Goal: Transaction & Acquisition: Purchase product/service

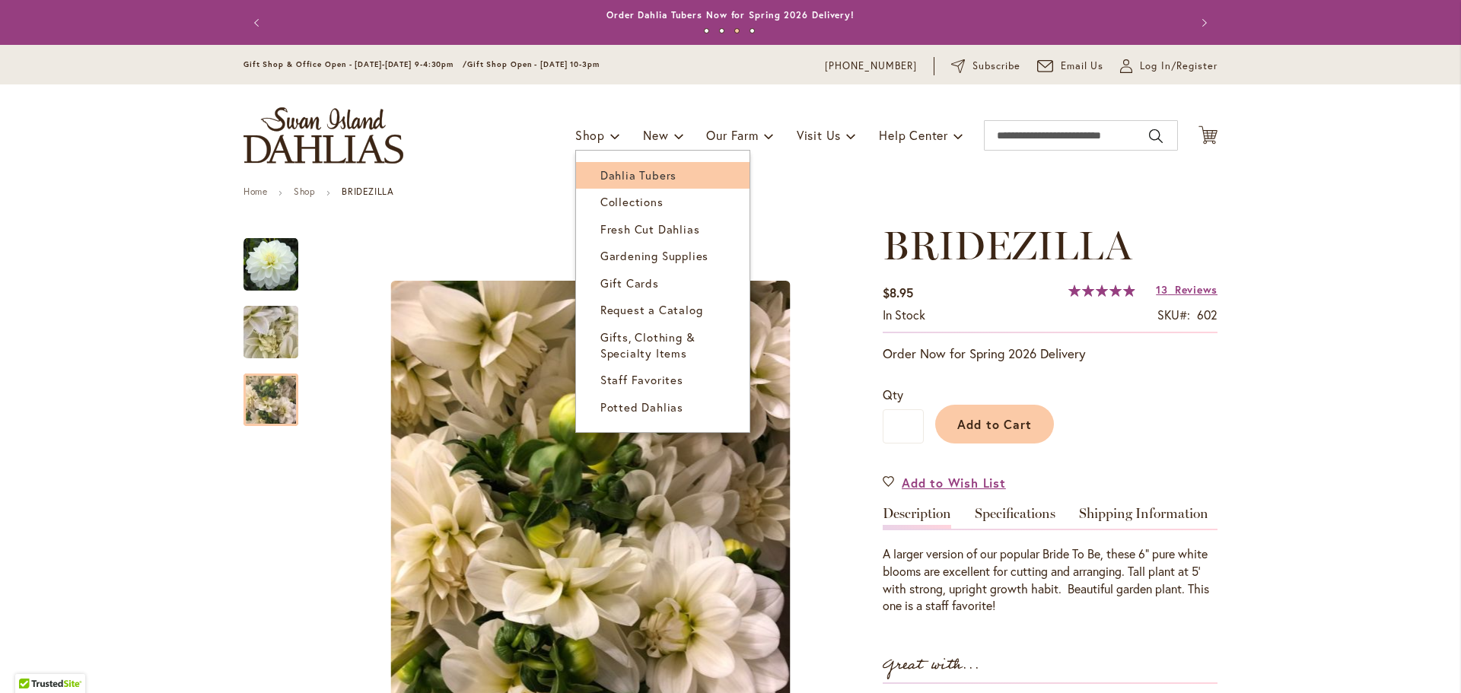
click at [600, 172] on span "Dahlia Tubers" at bounding box center [638, 174] width 76 height 15
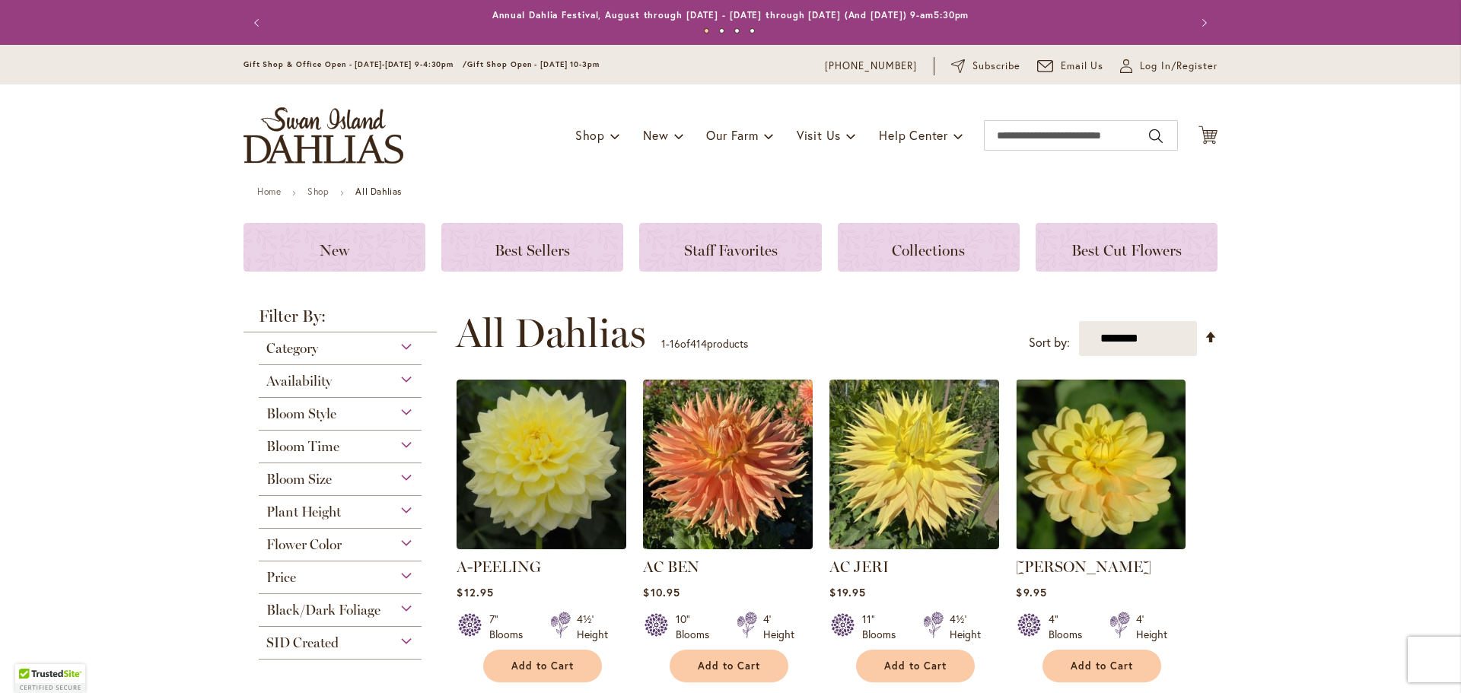
click at [398, 578] on div "Price" at bounding box center [340, 573] width 163 height 24
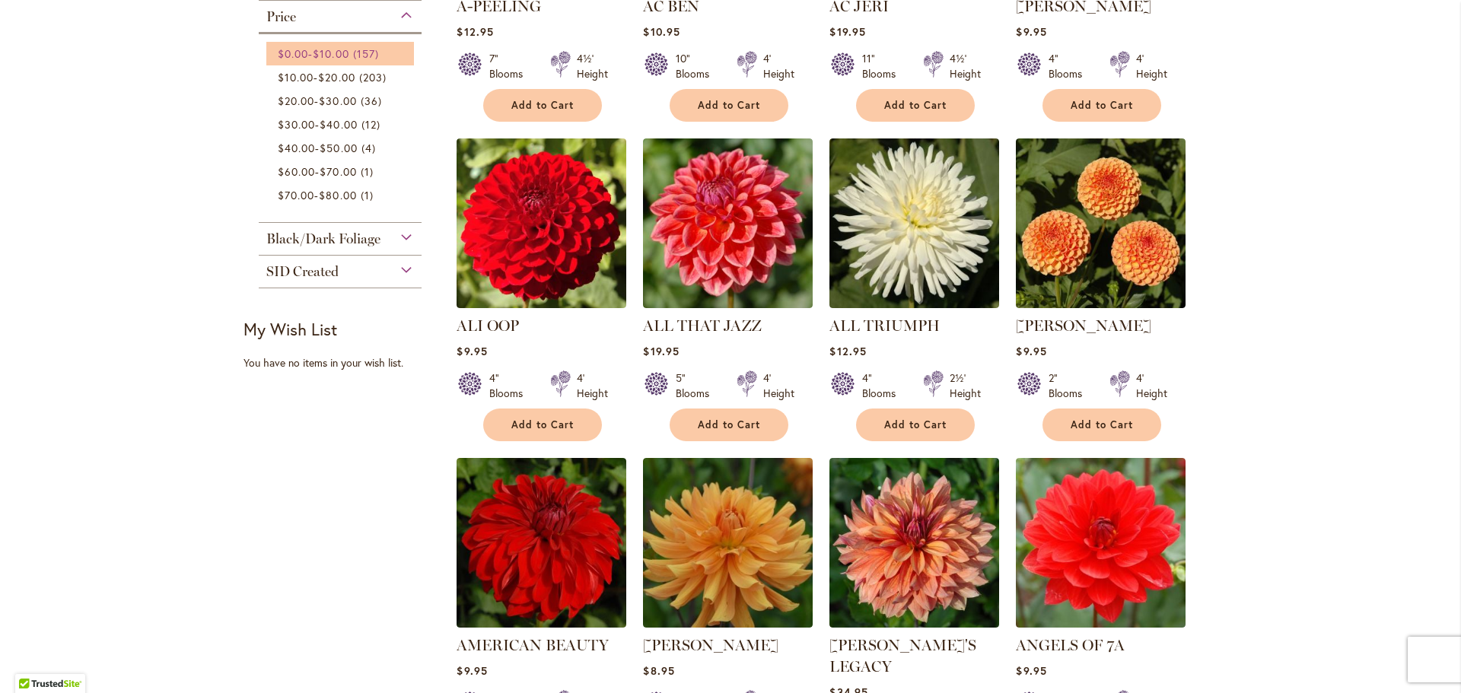
click at [341, 49] on span "$10.00" at bounding box center [331, 53] width 36 height 14
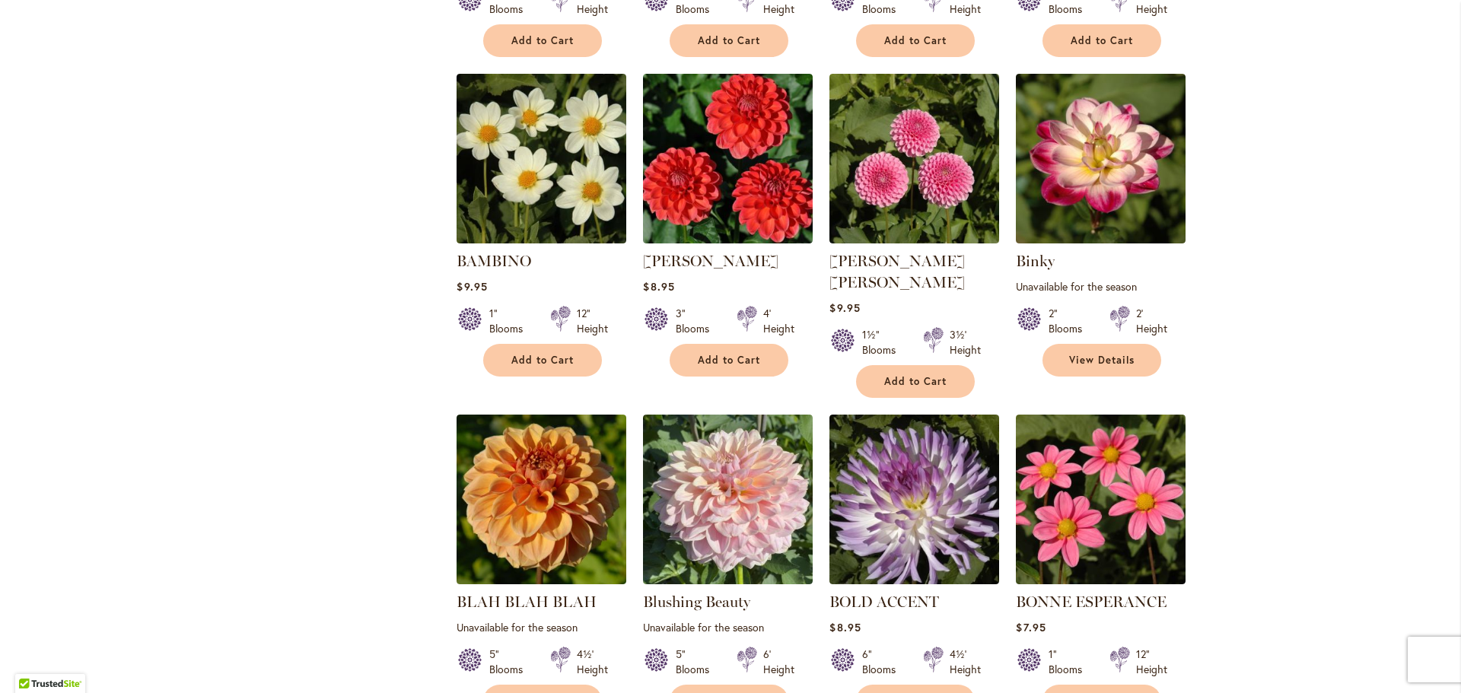
scroll to position [1217, 0]
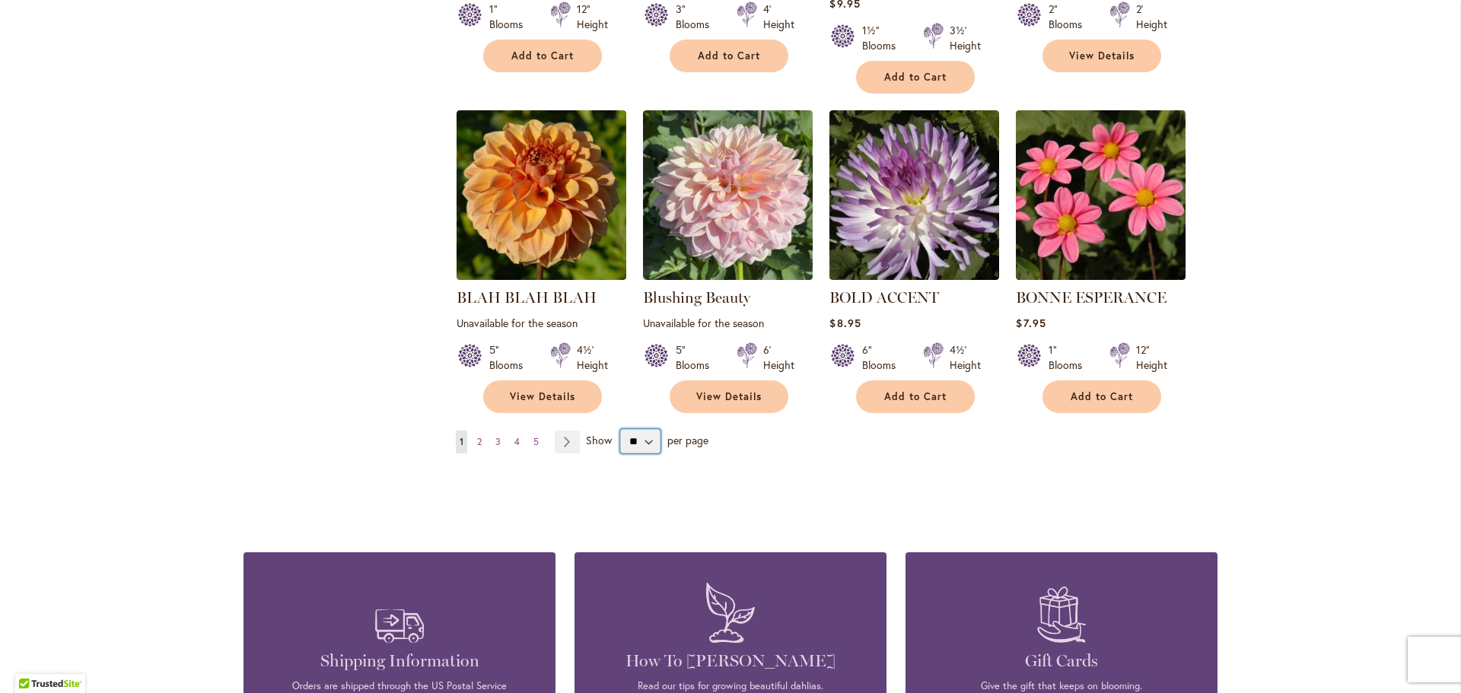
click at [638, 429] on select "** ** ** **" at bounding box center [640, 441] width 40 height 24
select select "**"
click at [620, 429] on select "** ** ** **" at bounding box center [640, 441] width 40 height 24
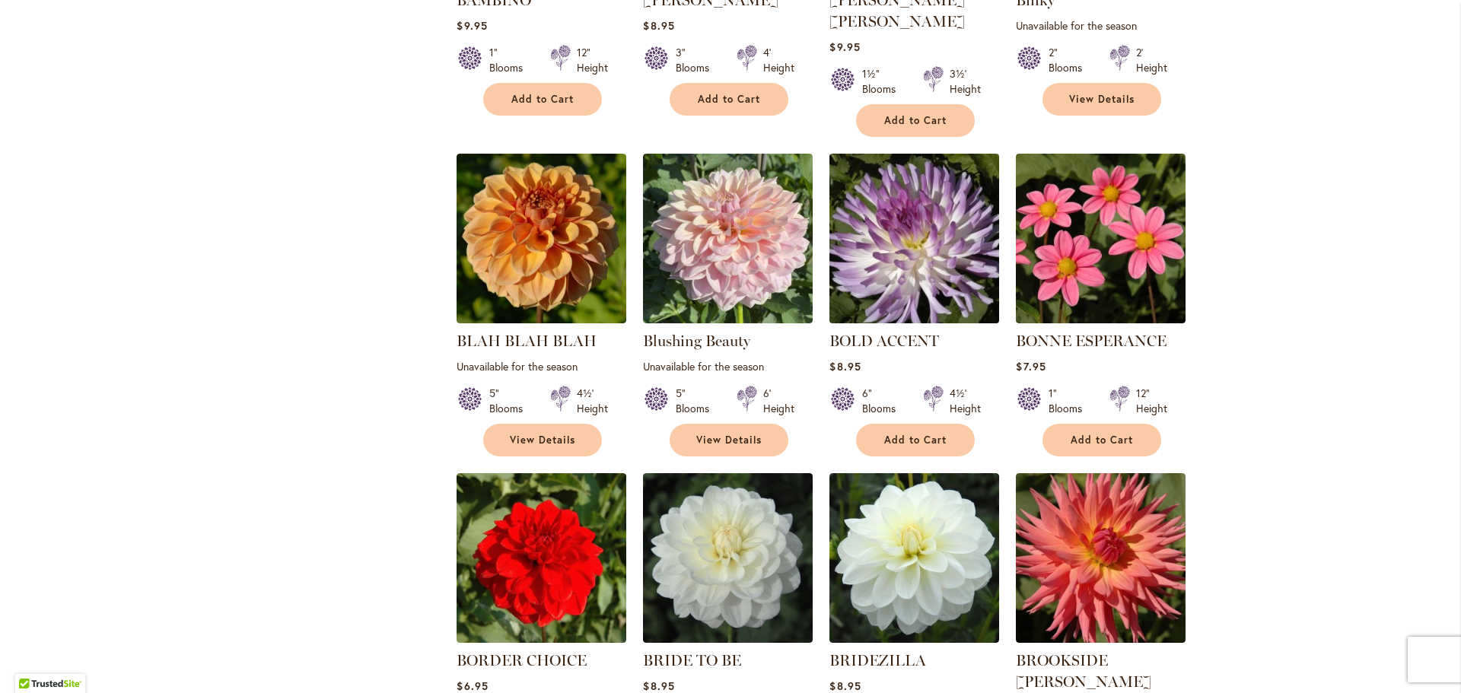
scroll to position [1171, 0]
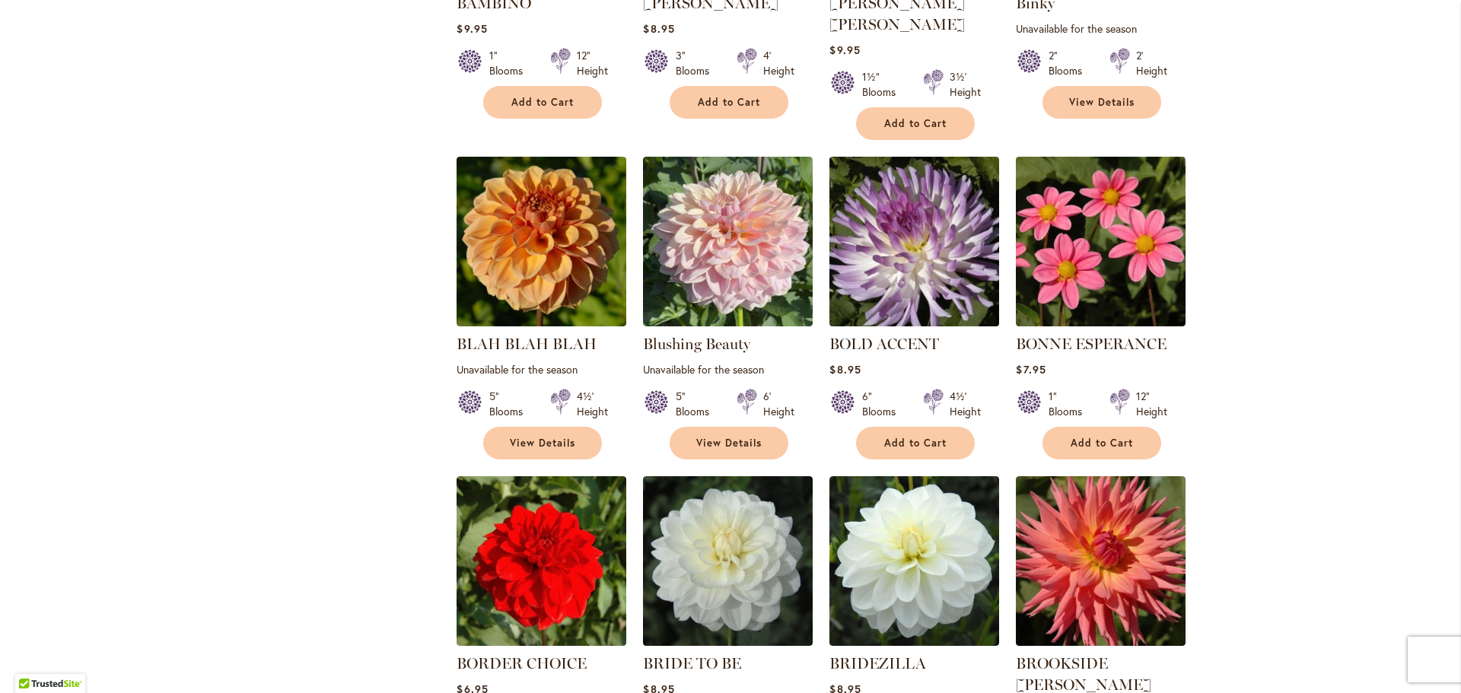
click at [919, 225] on img at bounding box center [915, 241] width 178 height 178
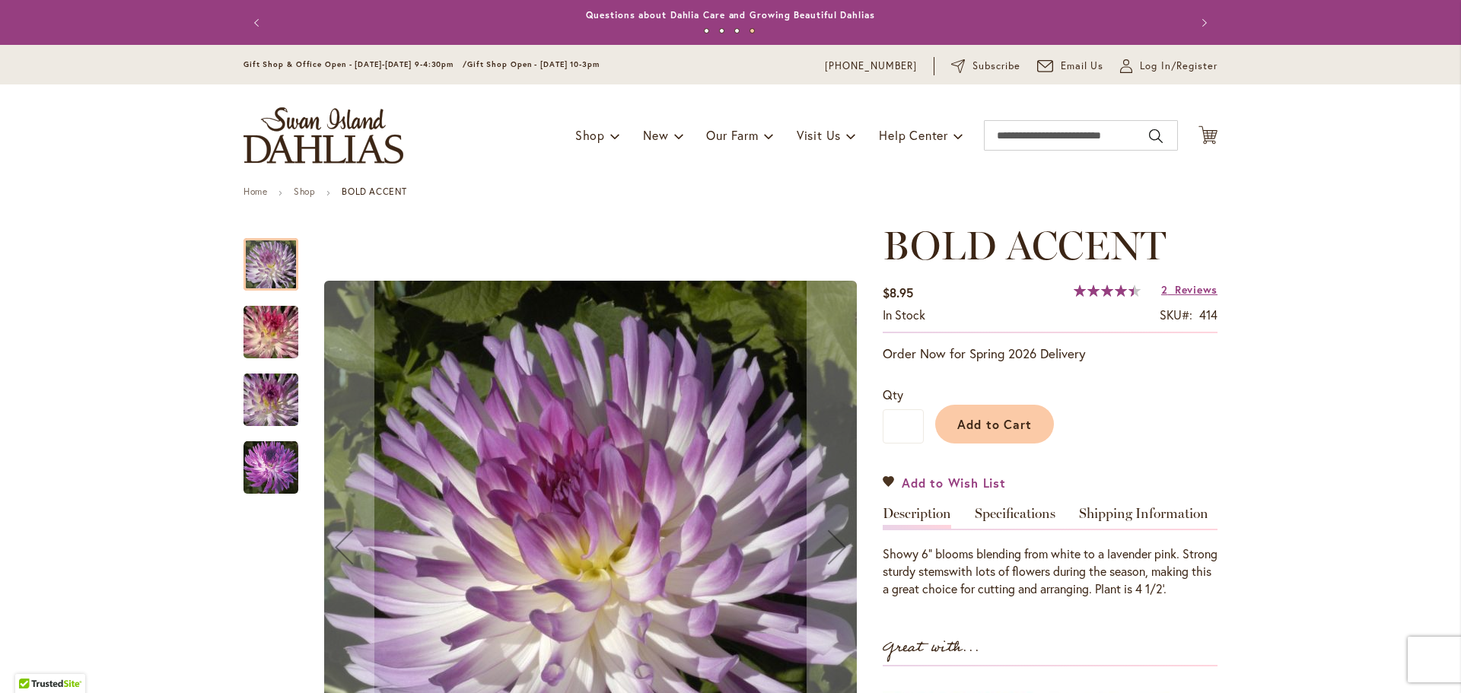
click at [970, 479] on span "Add to Wish List" at bounding box center [954, 482] width 104 height 17
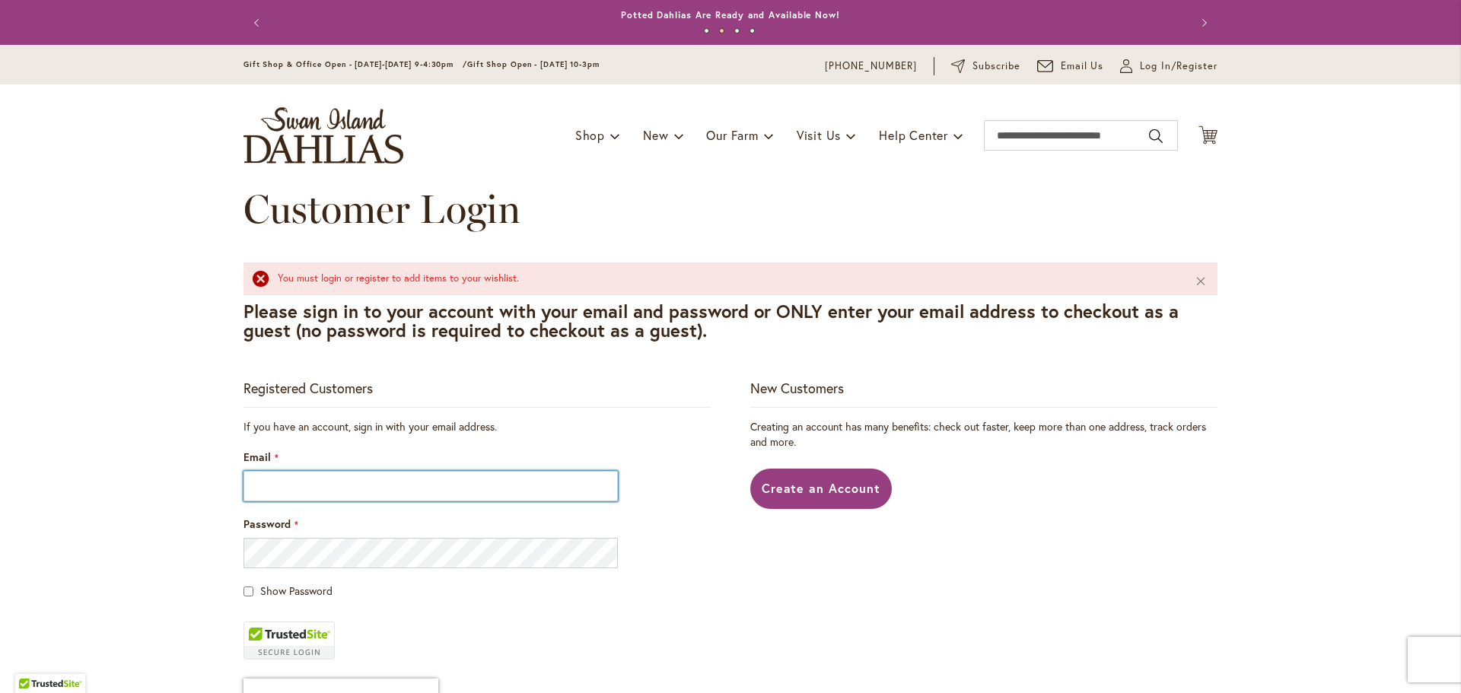
click at [355, 489] on input "Email" at bounding box center [430, 486] width 374 height 30
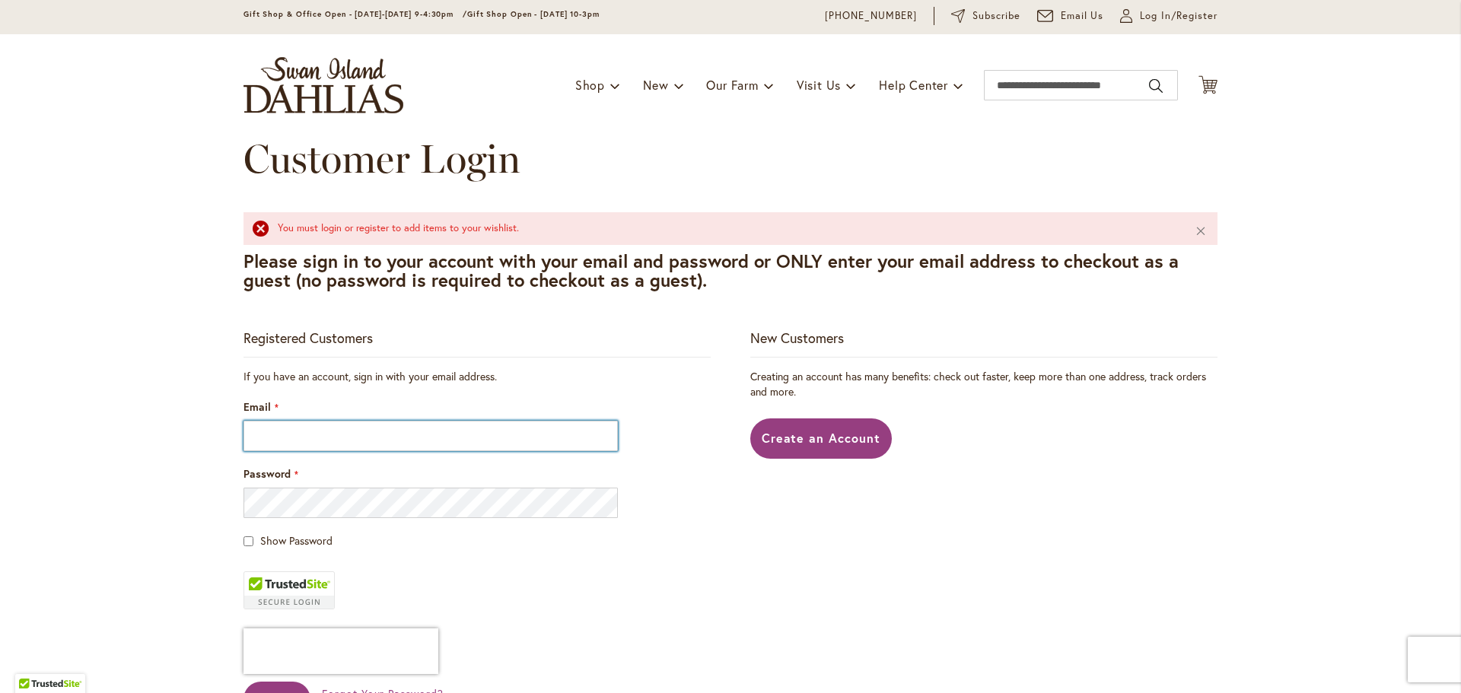
scroll to position [76, 0]
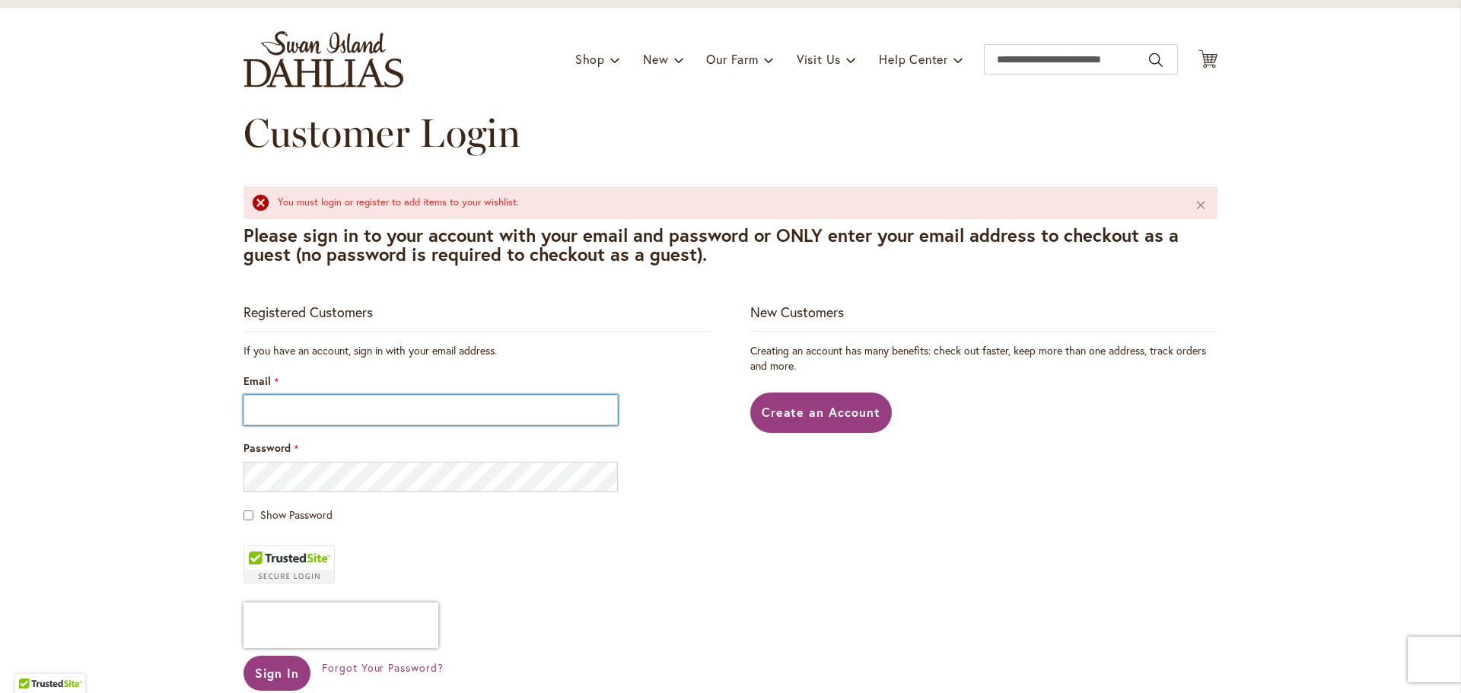
click at [441, 402] on input "Email" at bounding box center [430, 410] width 374 height 30
click at [439, 402] on input "Email" at bounding box center [430, 410] width 374 height 30
click at [433, 381] on div "Email" at bounding box center [476, 400] width 467 height 52
drag, startPoint x: 433, startPoint y: 381, endPoint x: 444, endPoint y: 379, distance: 10.9
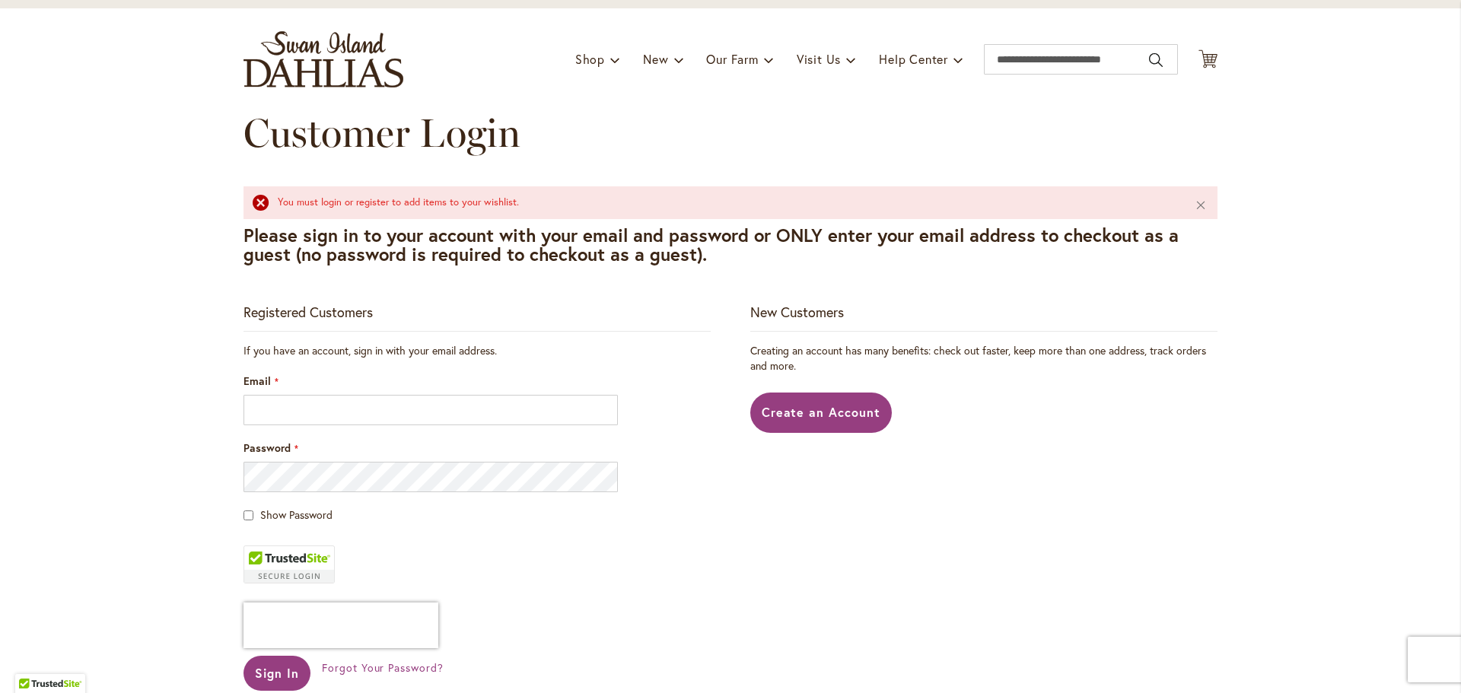
click at [444, 379] on div "Email" at bounding box center [476, 400] width 467 height 52
click at [301, 415] on input "Email" at bounding box center [430, 410] width 374 height 30
type input "**********"
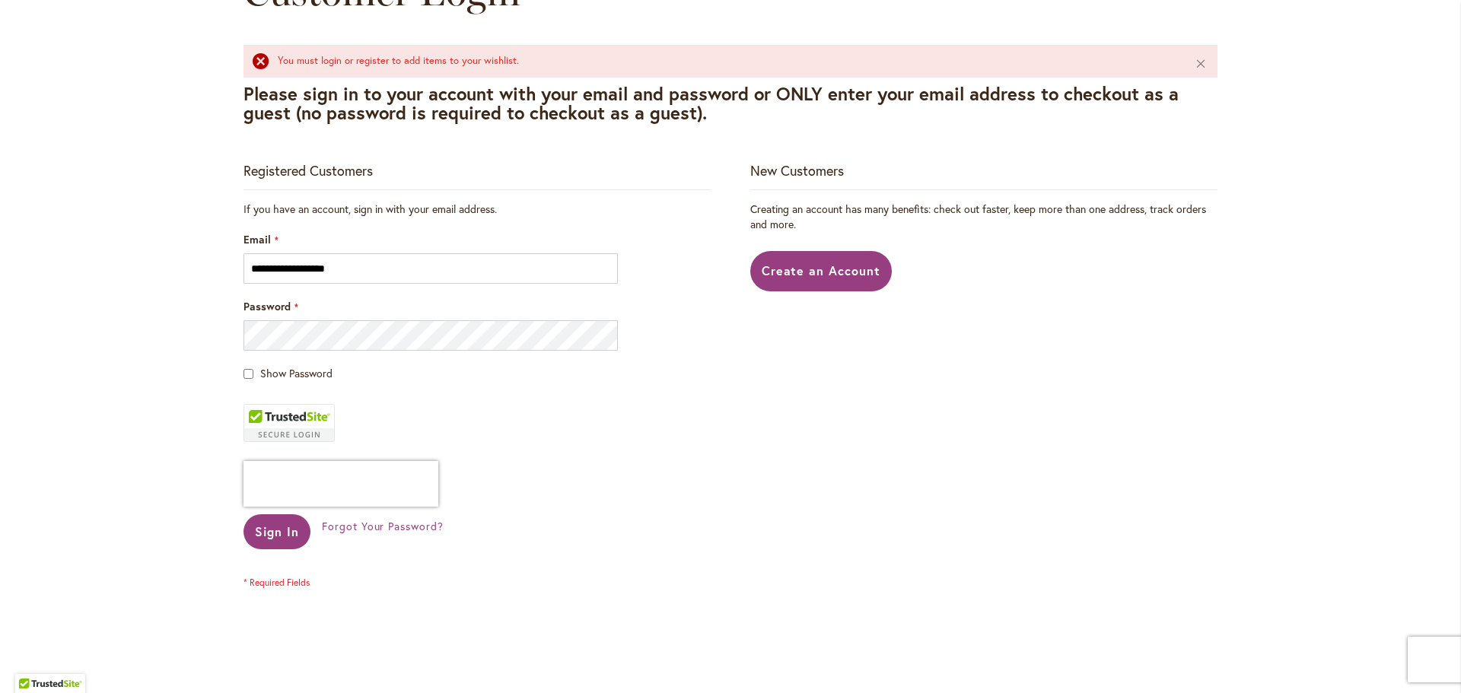
scroll to position [228, 0]
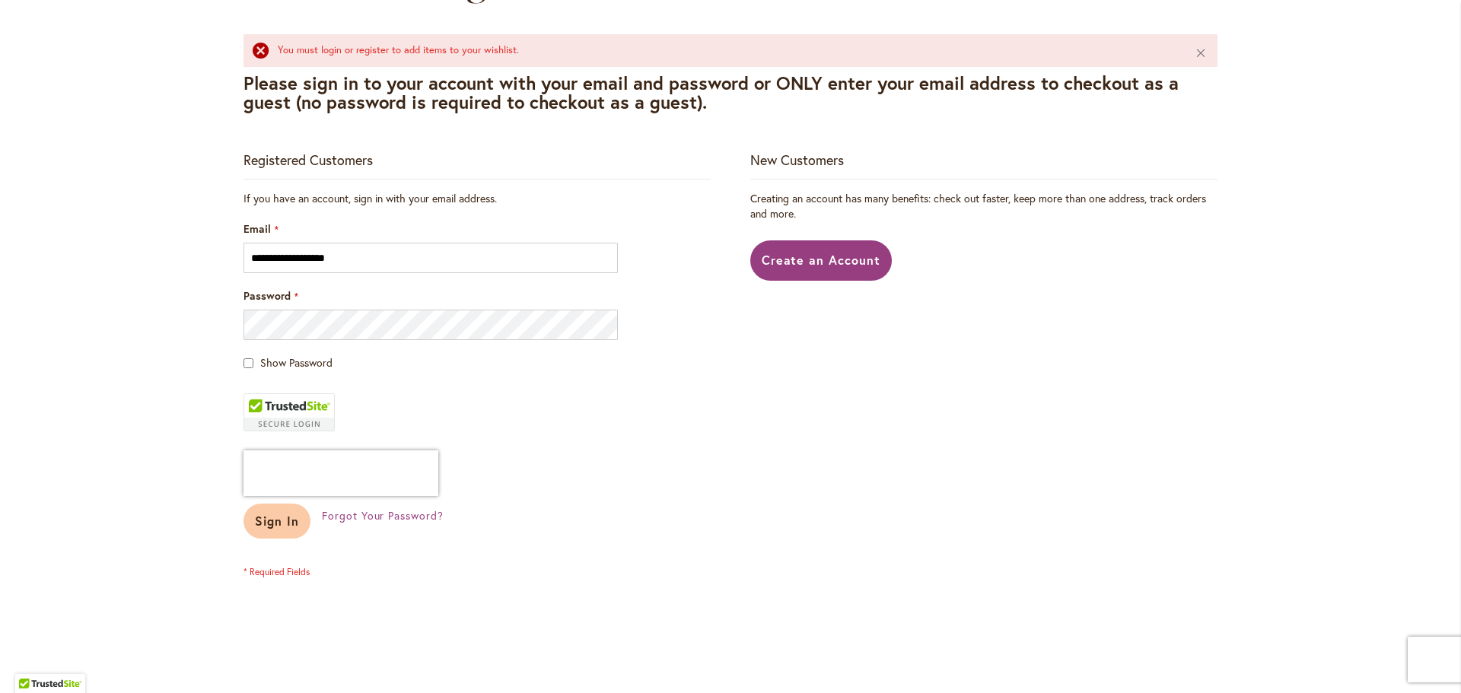
click at [278, 523] on span "Sign In" at bounding box center [277, 521] width 44 height 16
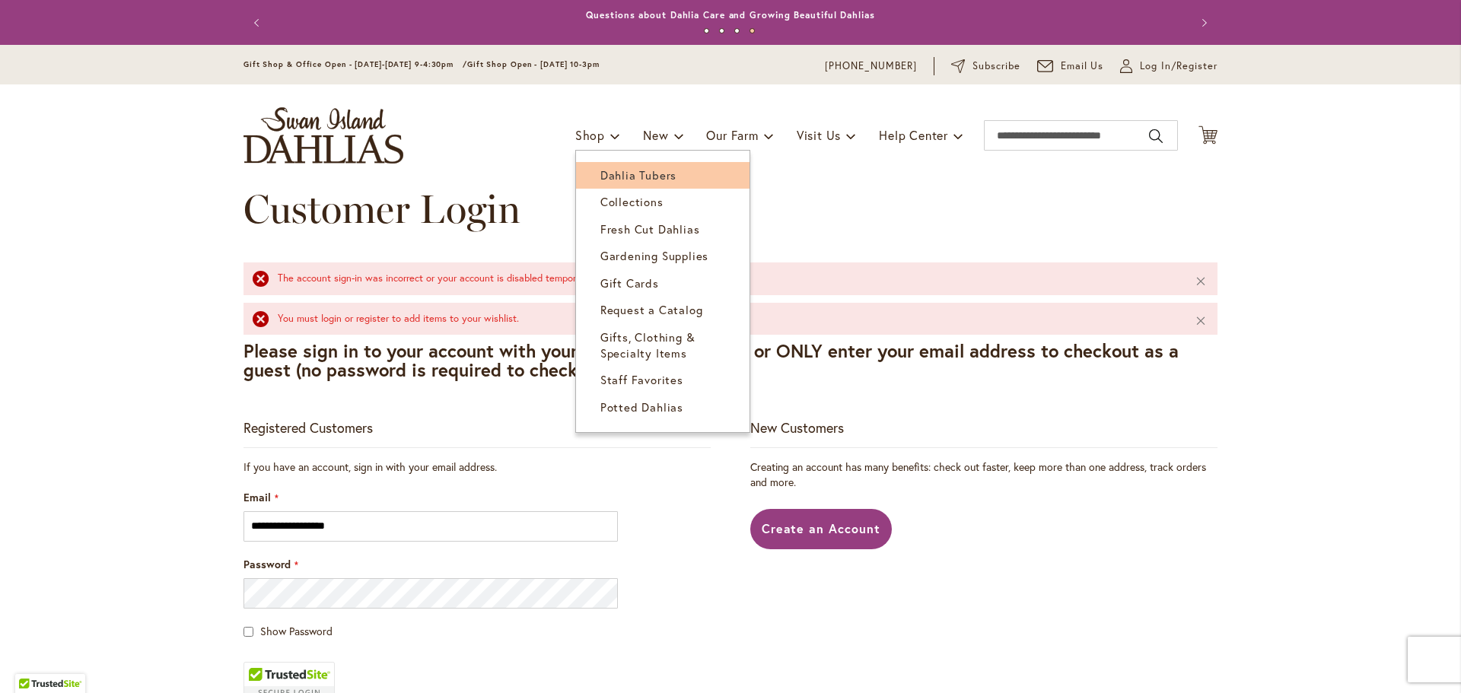
click at [600, 173] on span "Dahlia Tubers" at bounding box center [638, 174] width 76 height 15
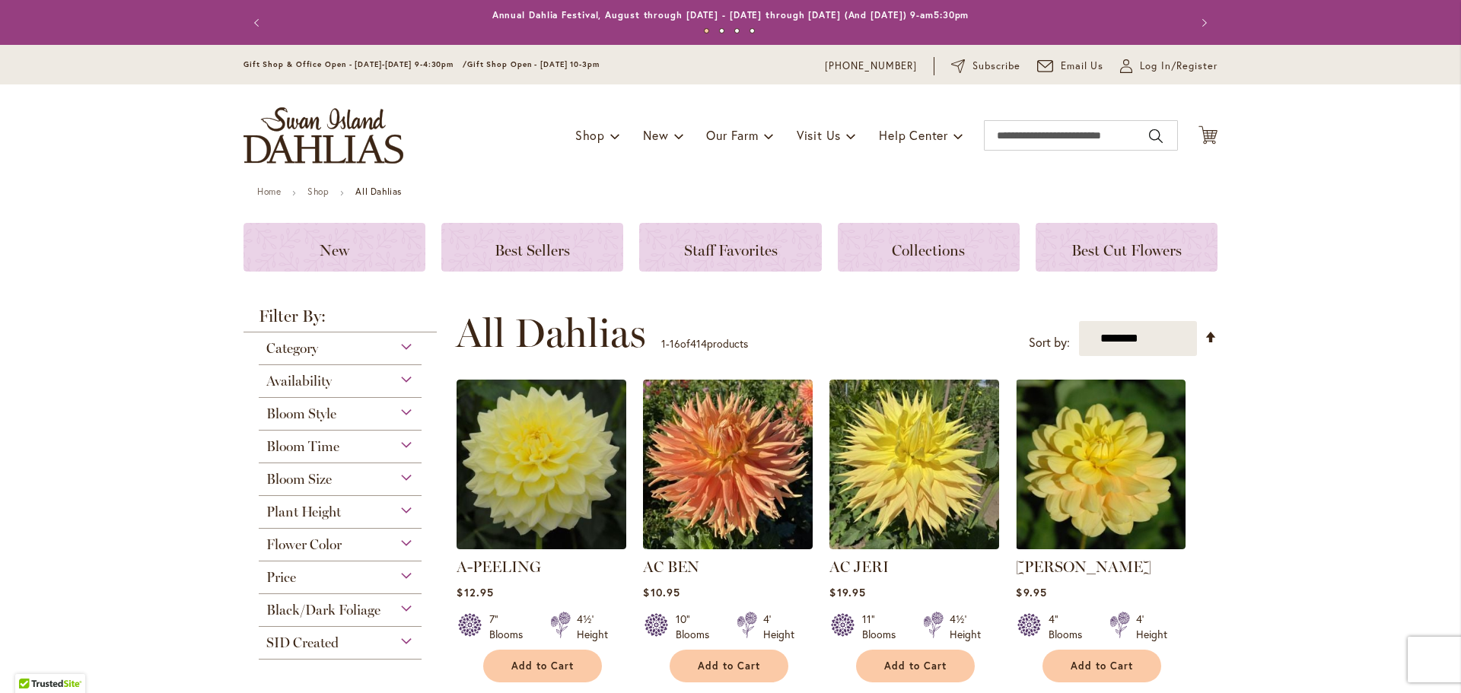
click at [400, 574] on div "Price" at bounding box center [340, 573] width 163 height 24
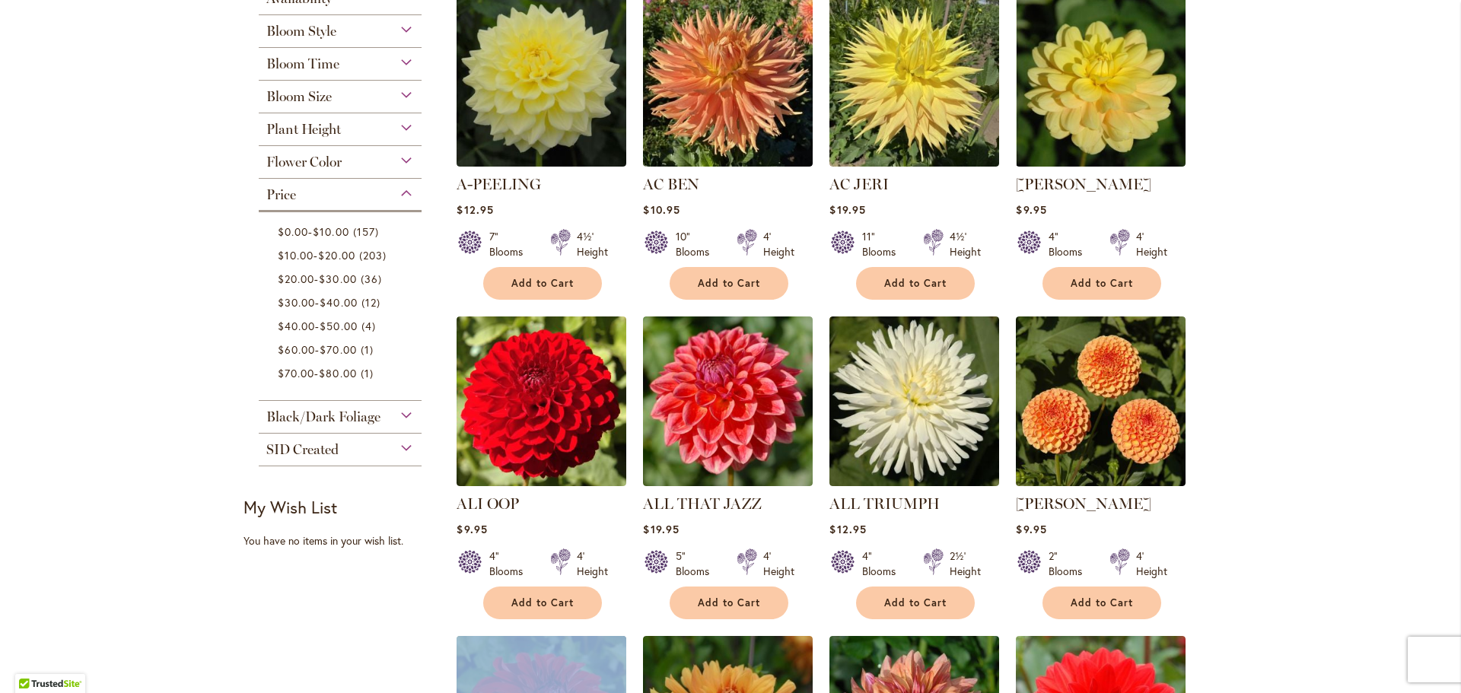
scroll to position [332, 0]
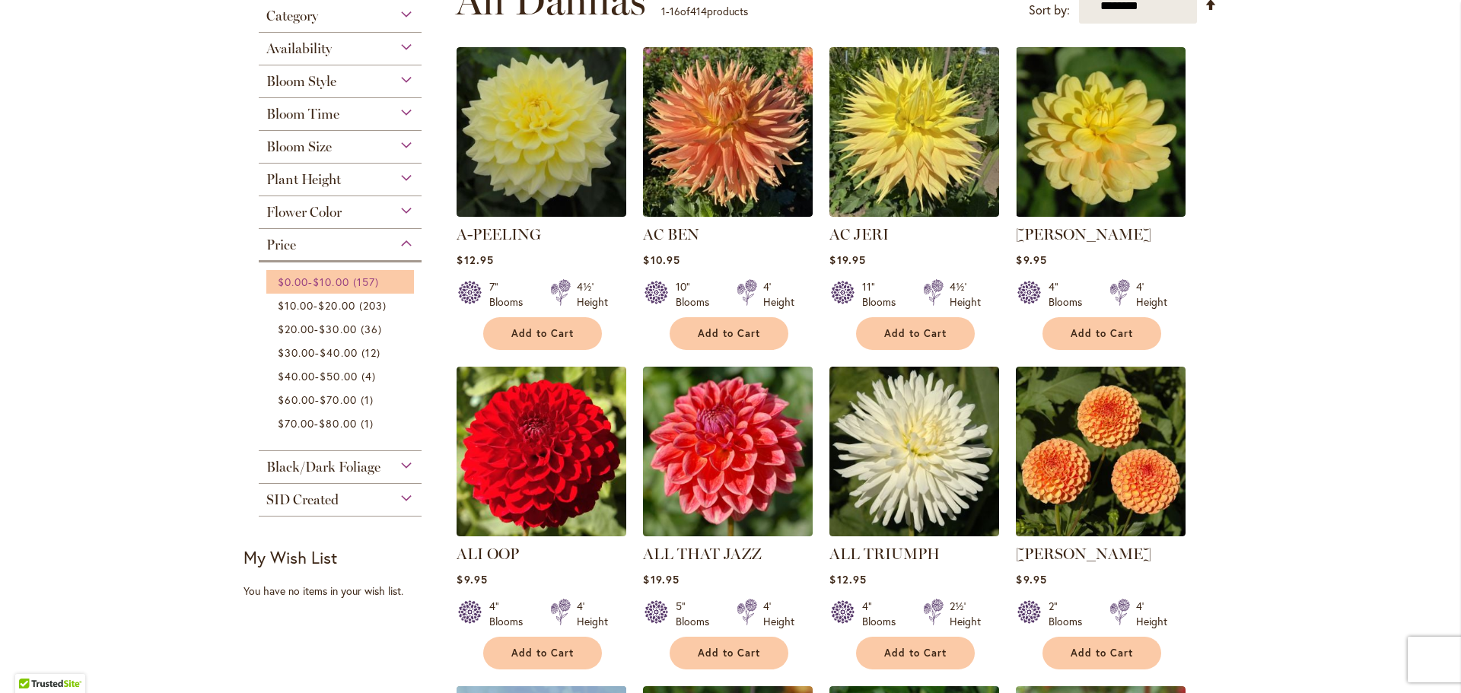
click at [287, 277] on span "$0.00" at bounding box center [293, 282] width 30 height 14
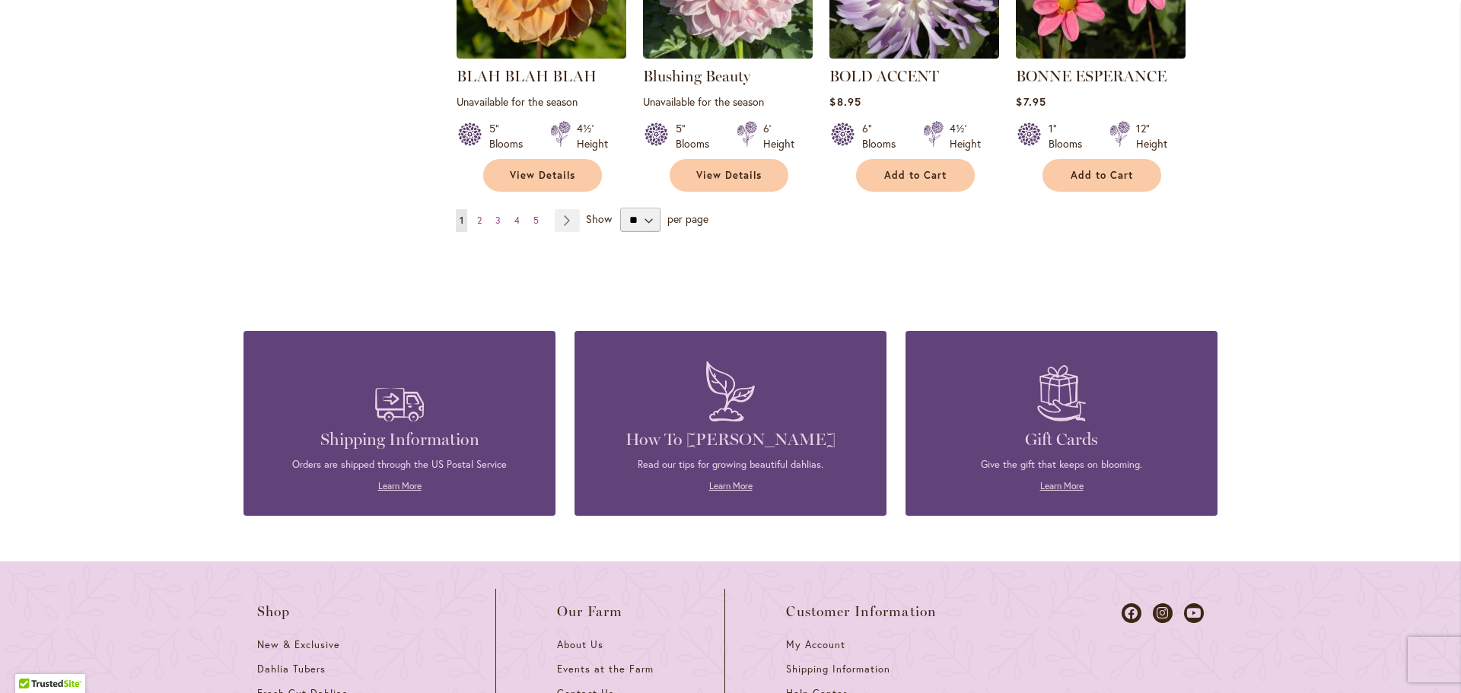
scroll to position [1293, 0]
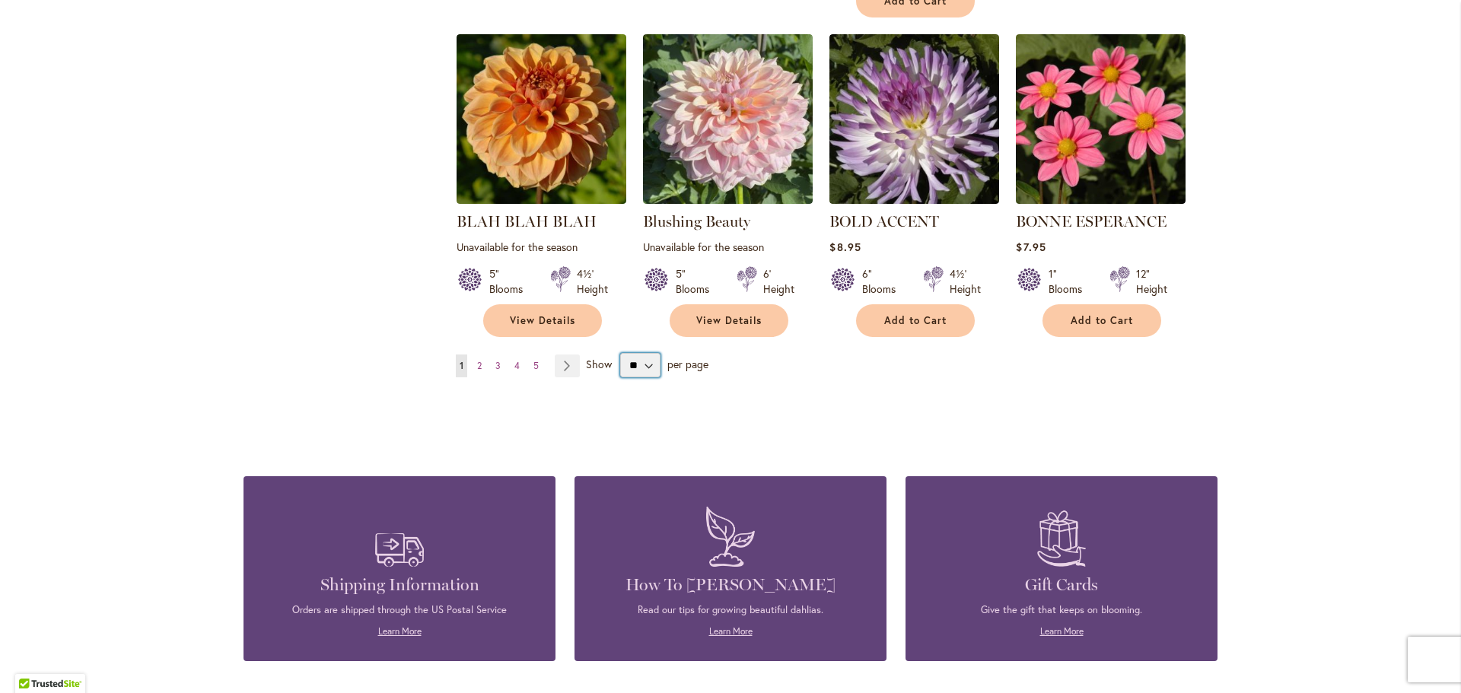
click at [642, 353] on select "** ** ** **" at bounding box center [640, 365] width 40 height 24
select select "**"
click at [620, 353] on select "** ** ** **" at bounding box center [640, 365] width 40 height 24
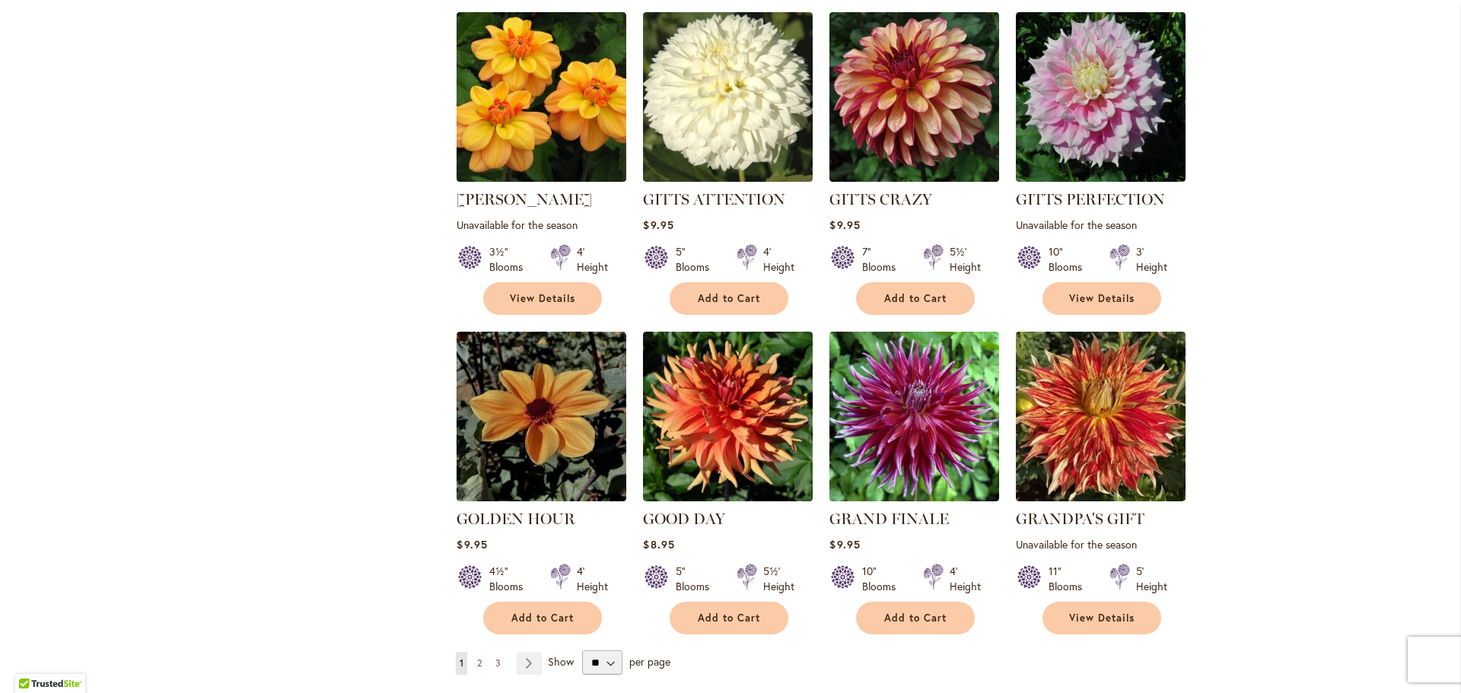
scroll to position [4966, 0]
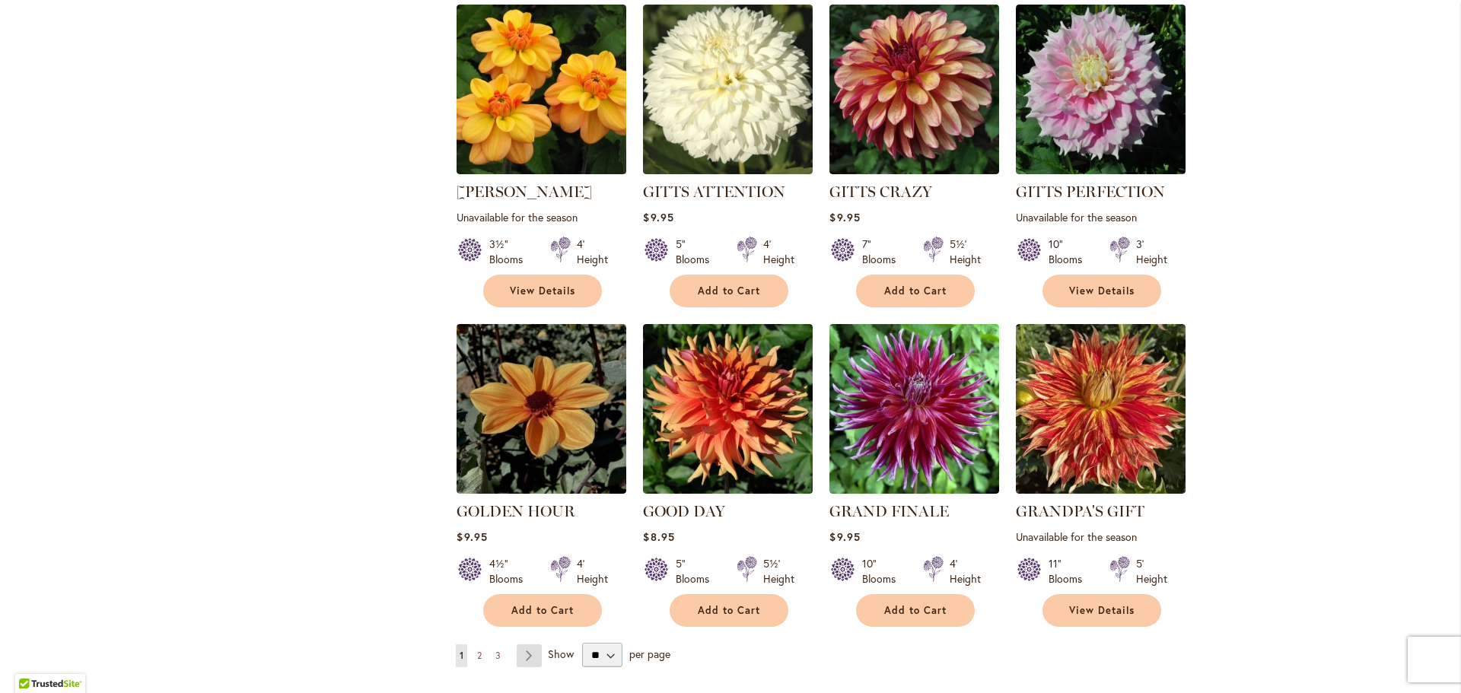
click at [524, 644] on link "Page Next" at bounding box center [529, 655] width 25 height 23
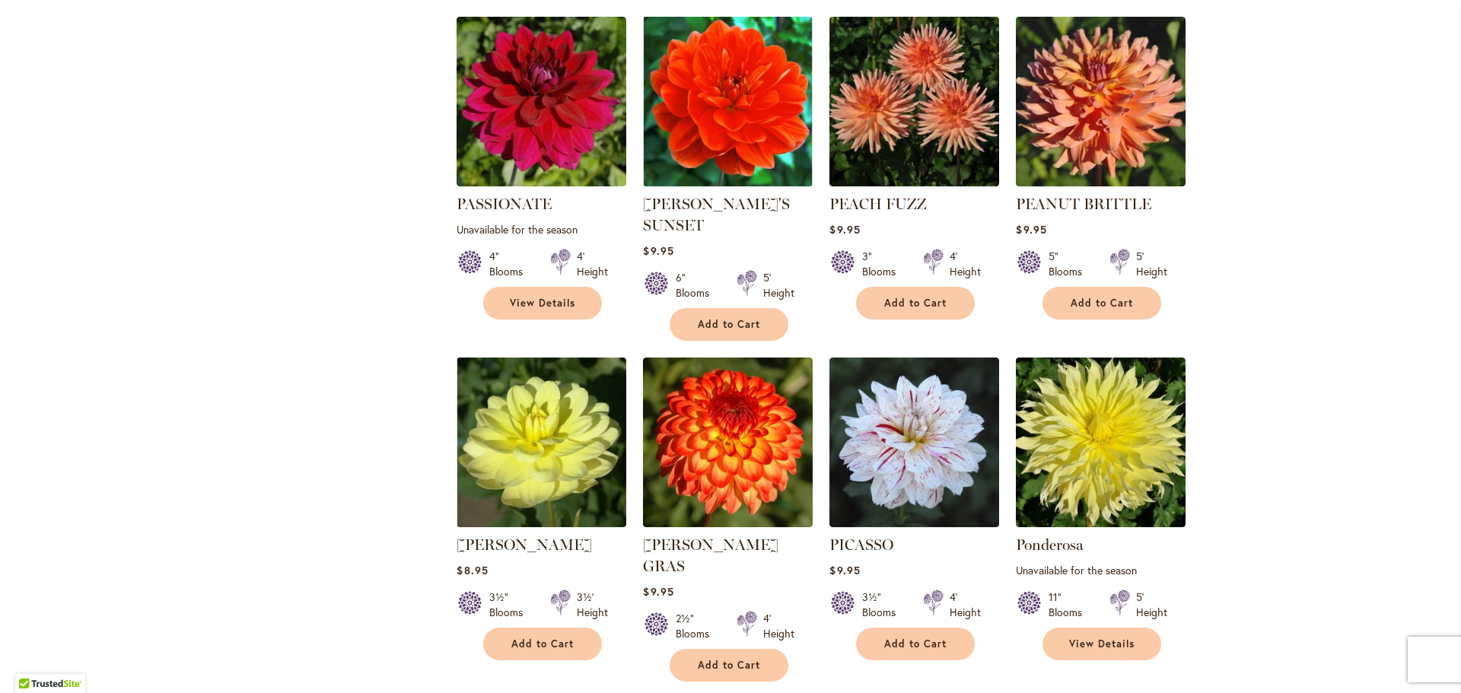
scroll to position [4945, 0]
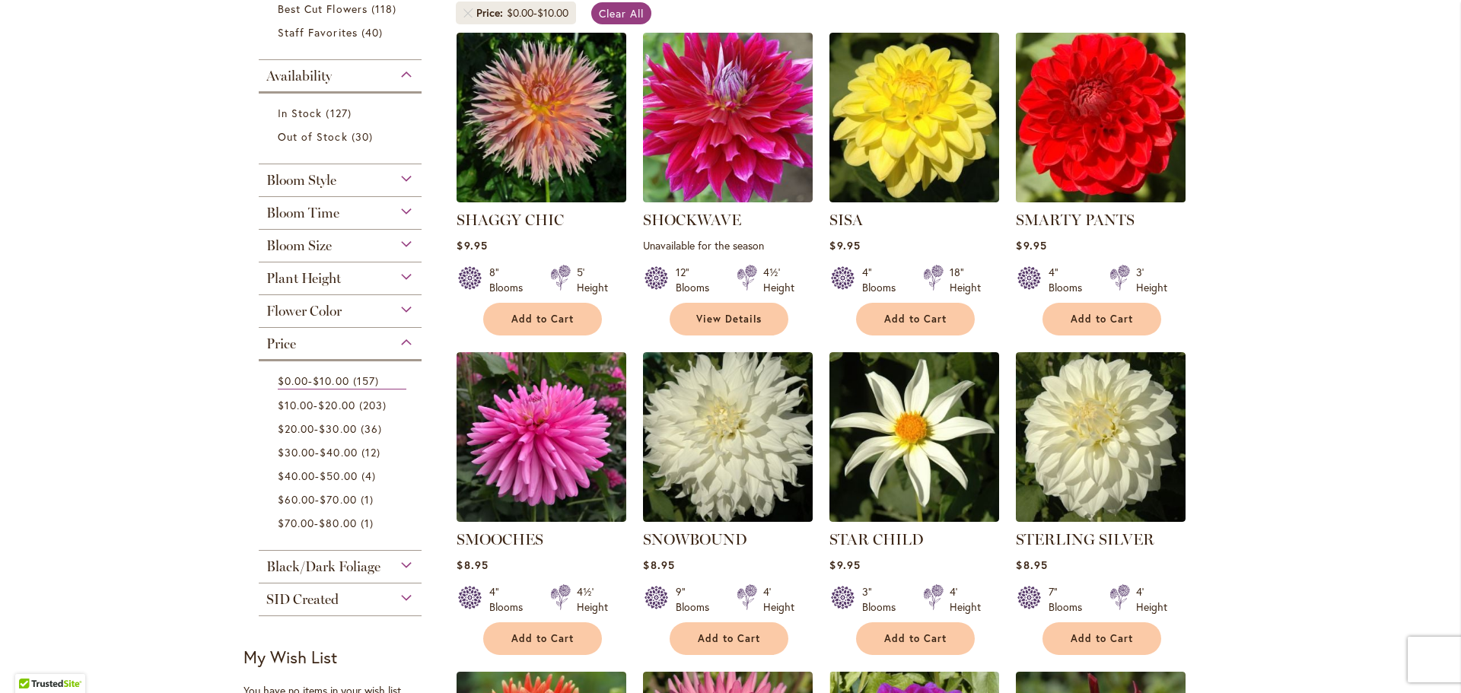
scroll to position [304, 0]
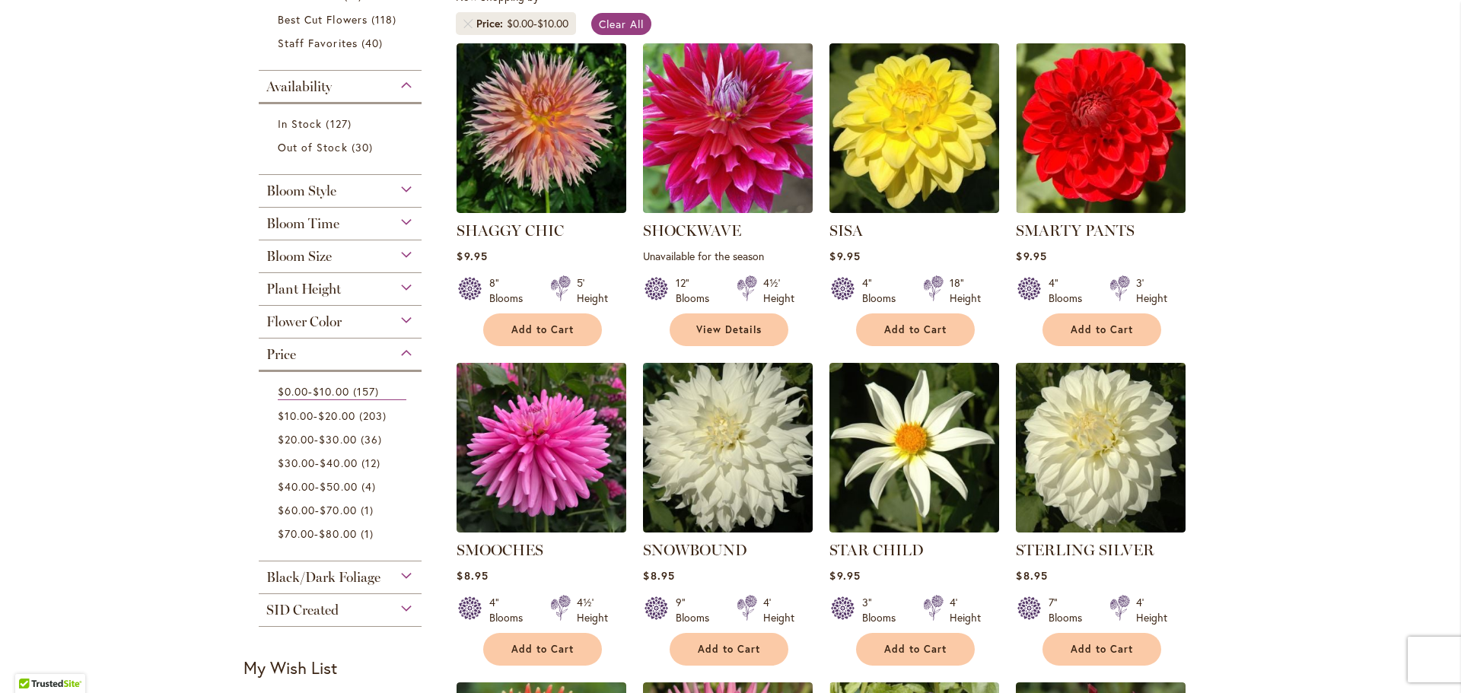
click at [399, 254] on div "Bloom Size" at bounding box center [340, 252] width 163 height 24
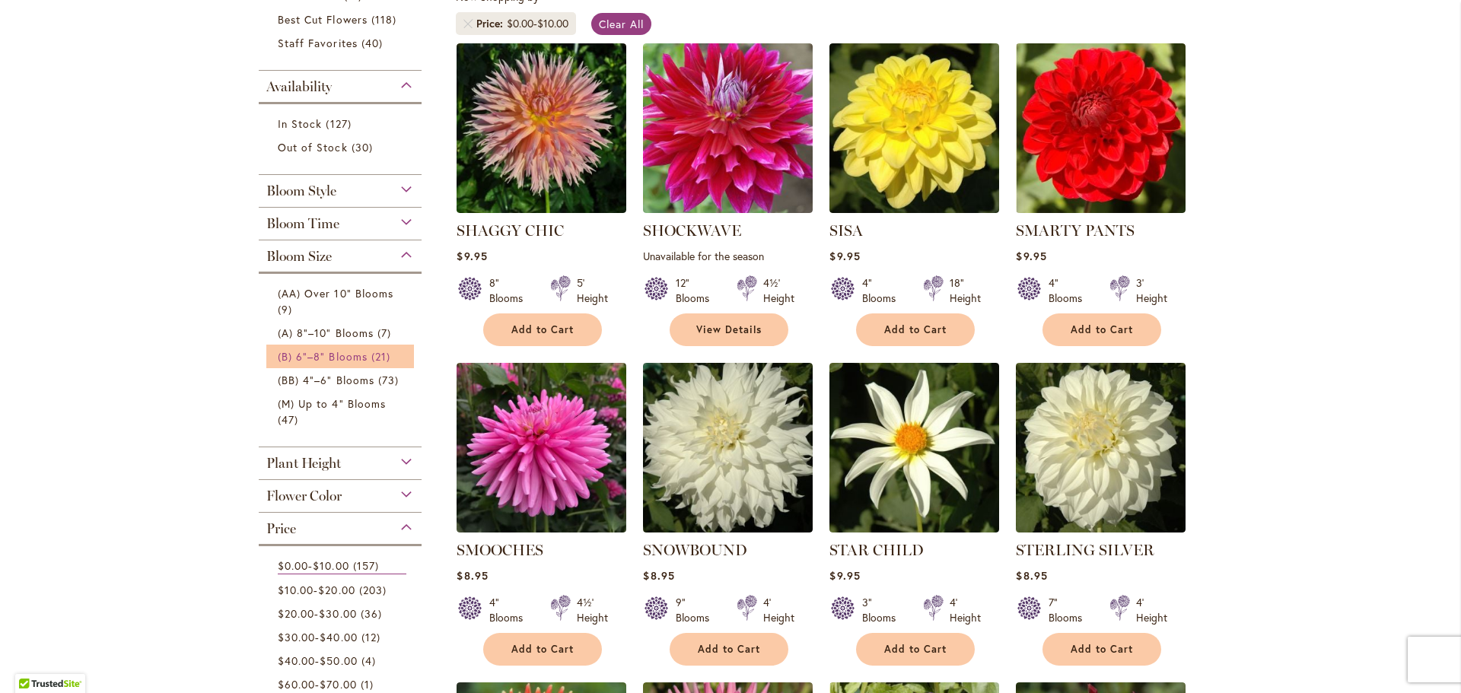
click at [345, 350] on span "(B) 6"–8" Blooms" at bounding box center [323, 356] width 90 height 14
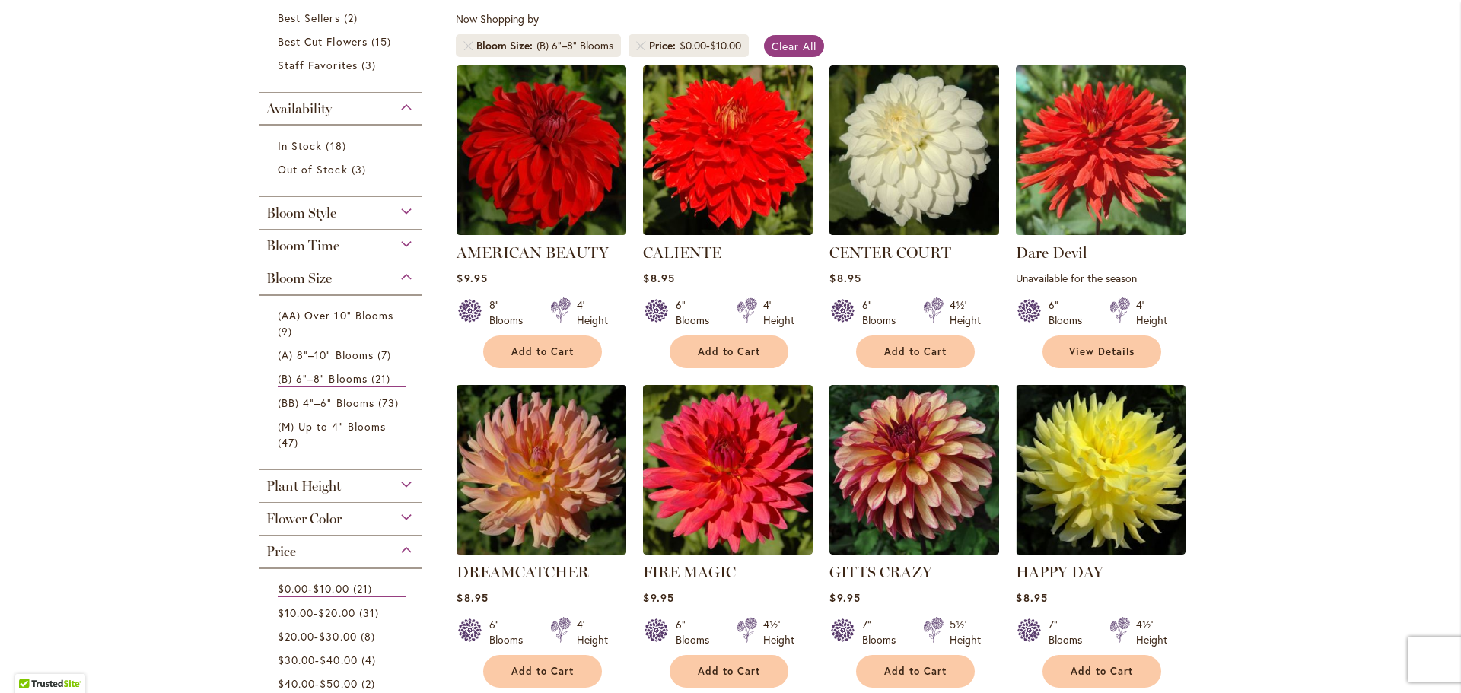
scroll to position [304, 0]
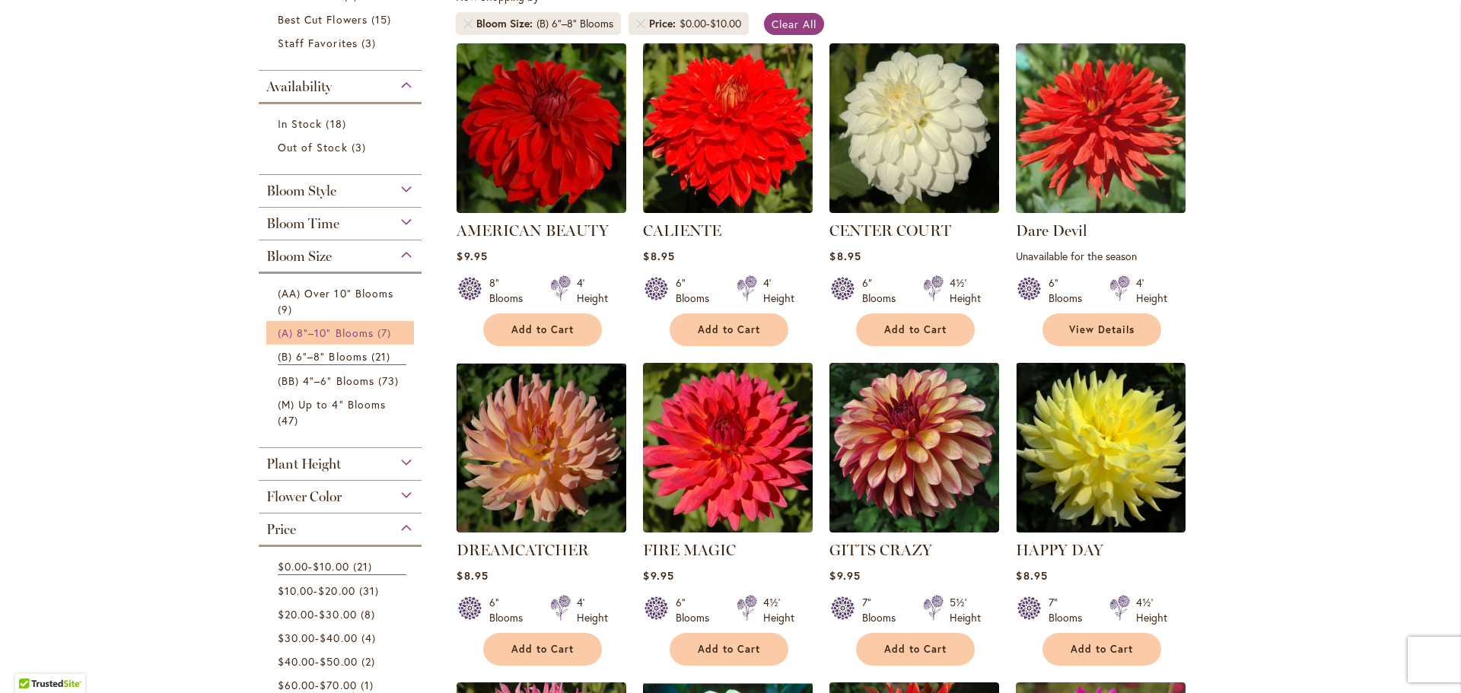
click at [332, 326] on span "(A) 8"–10" Blooms" at bounding box center [326, 333] width 96 height 14
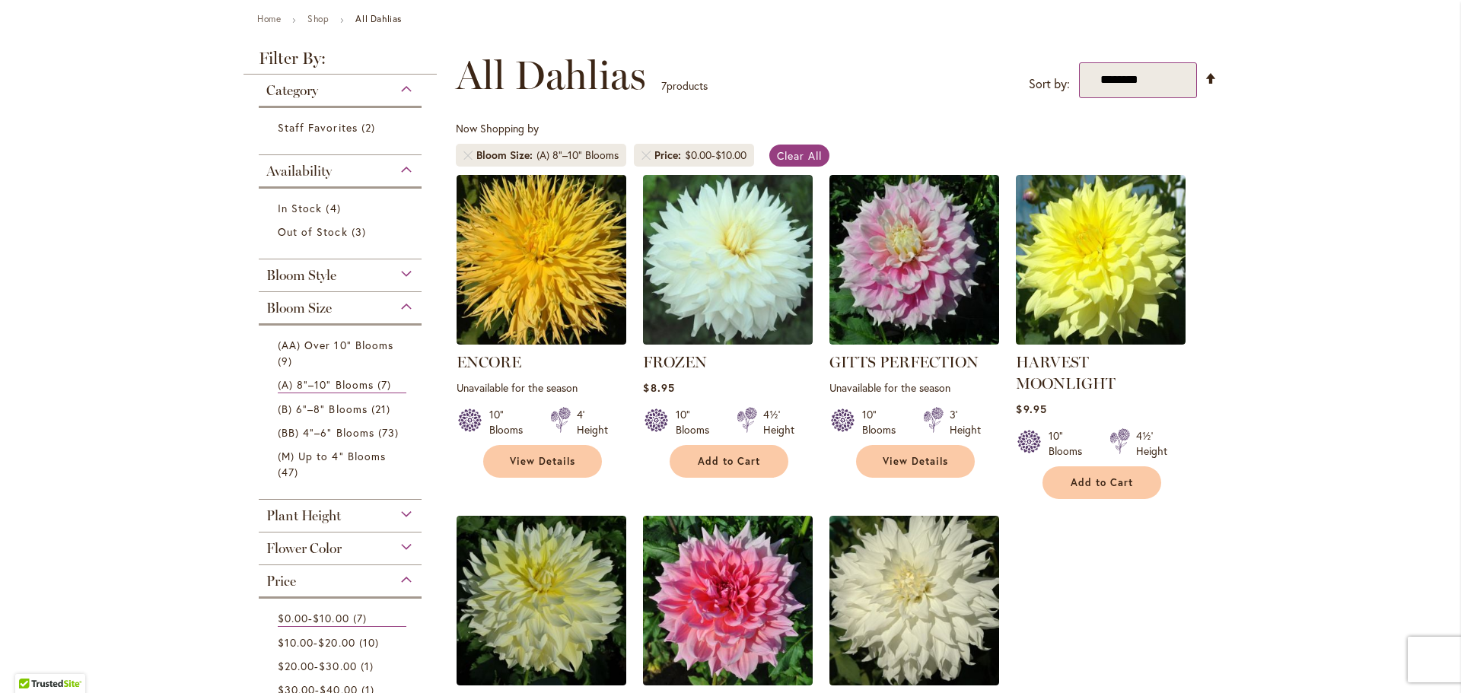
scroll to position [380, 0]
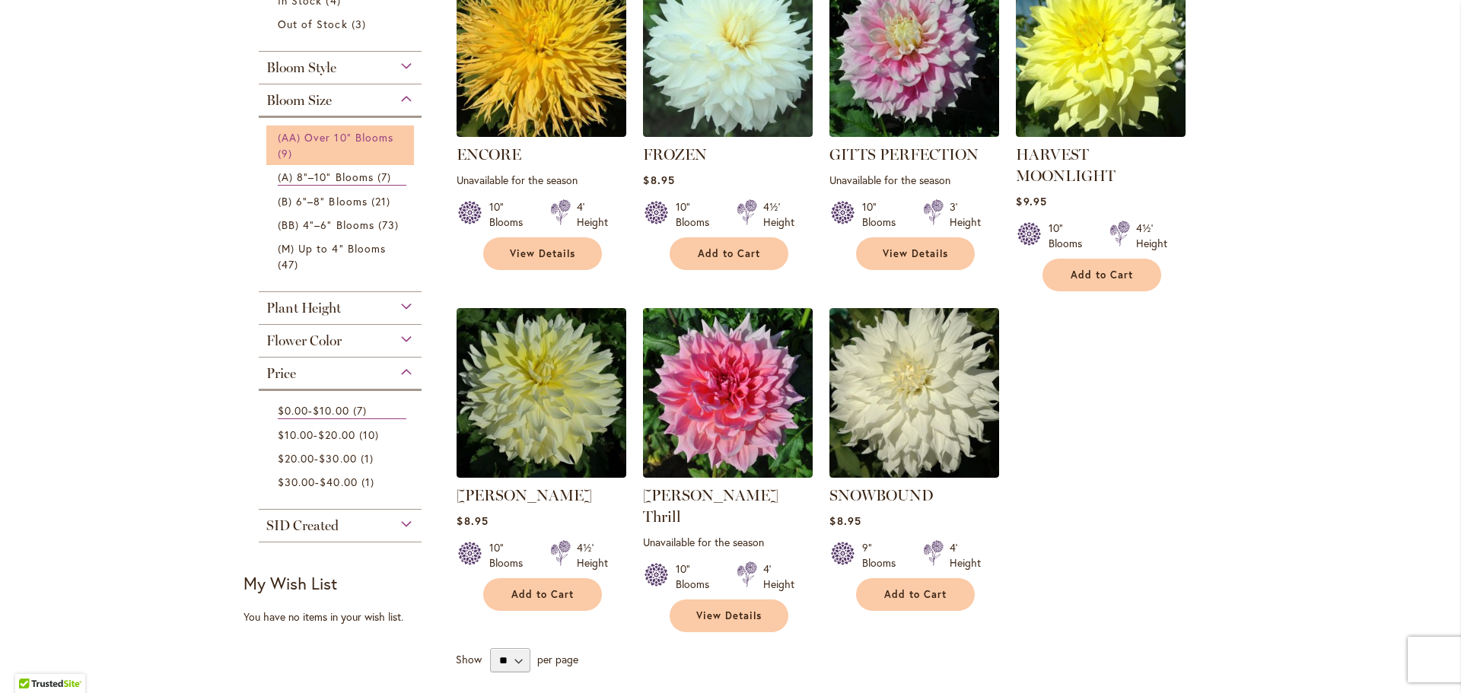
click at [343, 133] on span "(AA) Over 10" Blooms" at bounding box center [336, 137] width 116 height 14
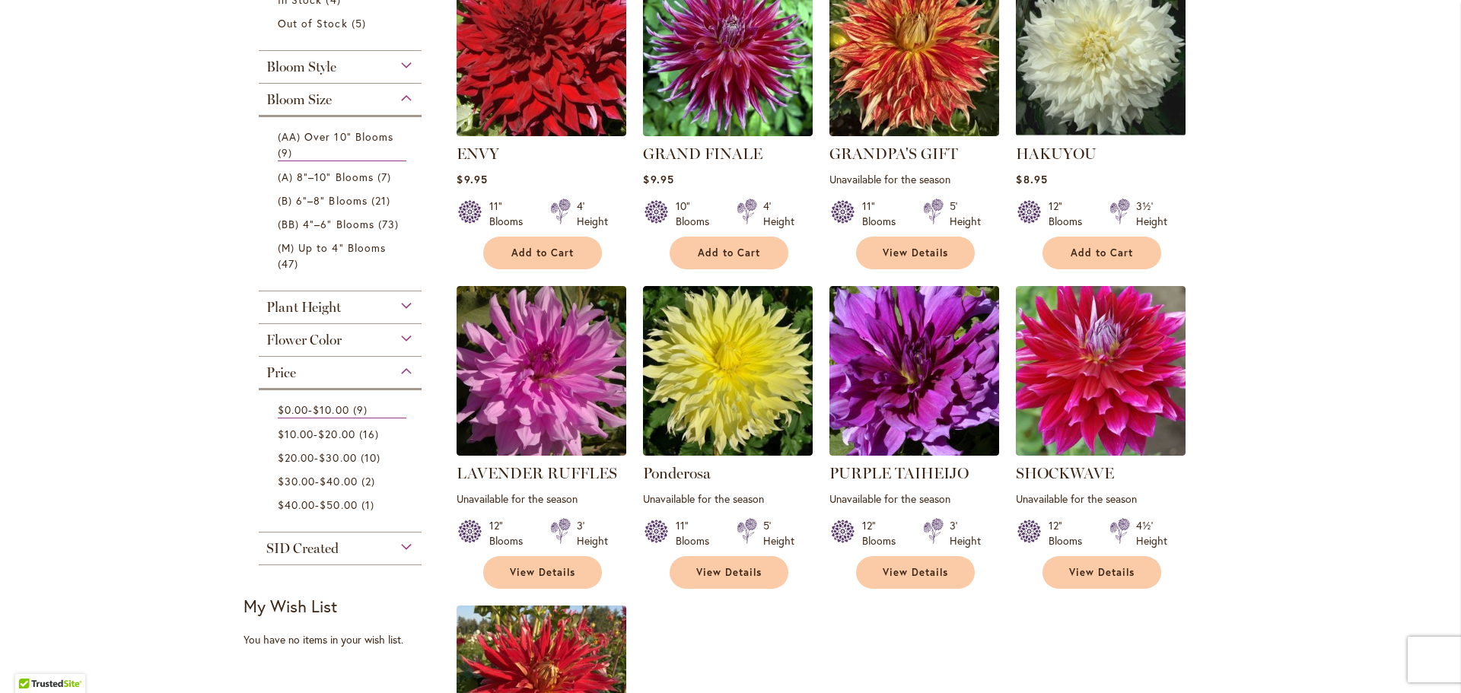
scroll to position [380, 0]
click at [361, 221] on span "(BB) 4"–6" Blooms" at bounding box center [326, 225] width 97 height 14
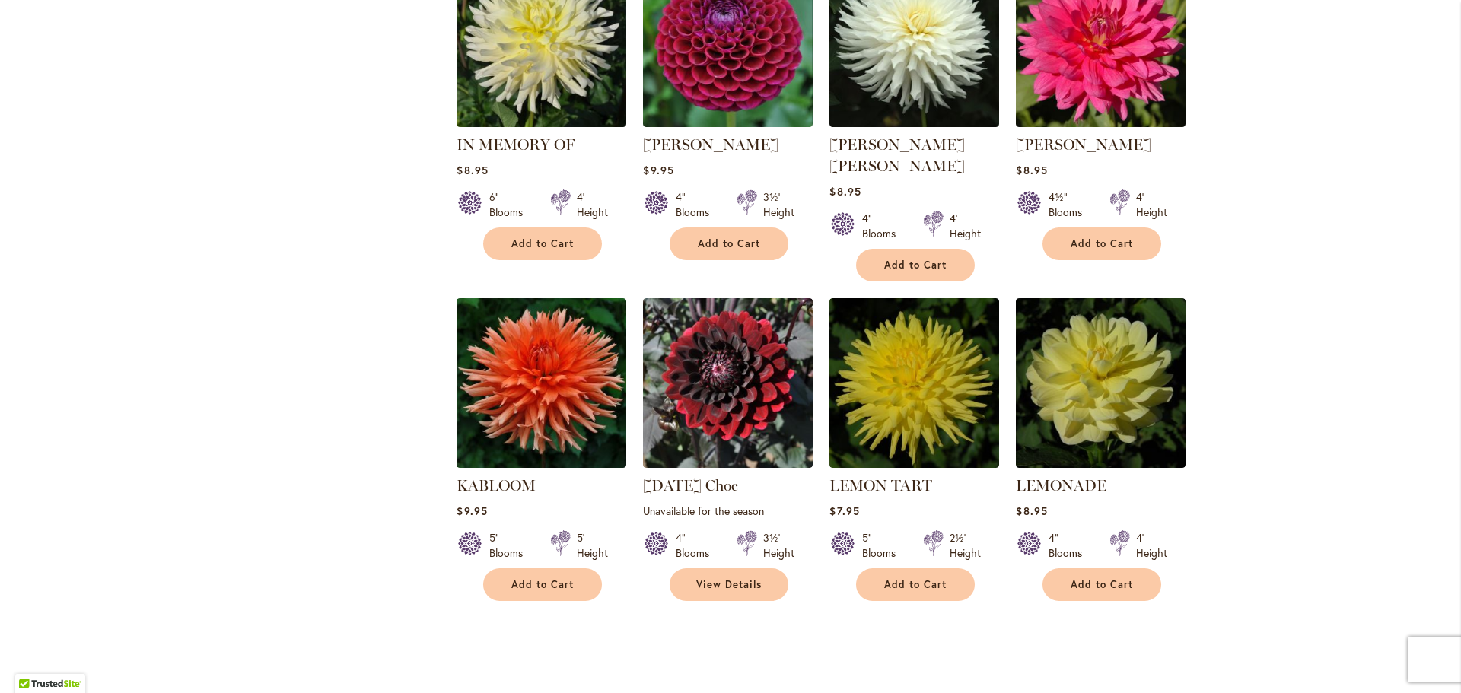
scroll to position [3272, 0]
